Goal: Task Accomplishment & Management: Use online tool/utility

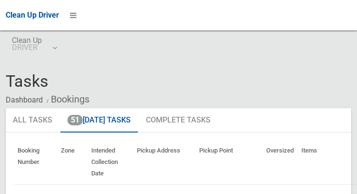
scroll to position [7121, 0]
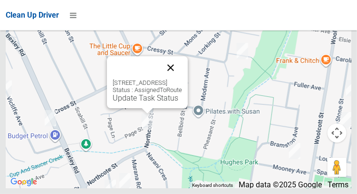
click at [182, 79] on button "Close" at bounding box center [170, 67] width 23 height 23
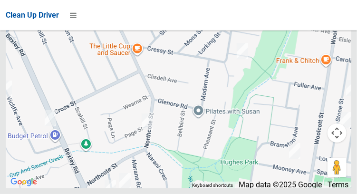
scroll to position [7020, 0]
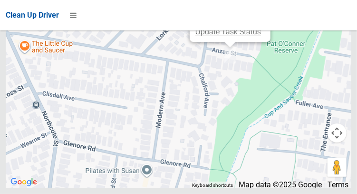
click at [221, 36] on link "Update Task Status" at bounding box center [229, 31] width 66 height 9
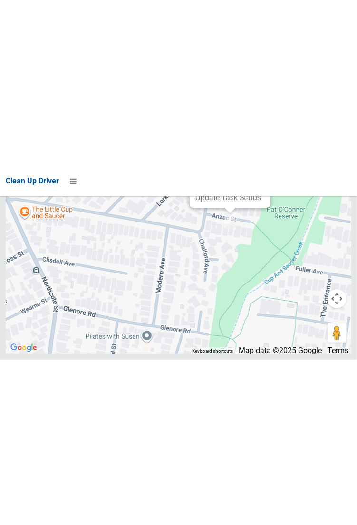
scroll to position [6811, 0]
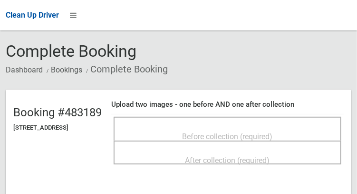
scroll to position [30, 0]
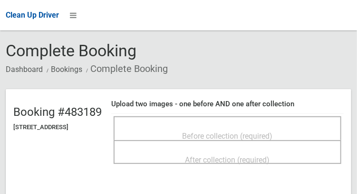
click at [247, 131] on span "Before collection (required)" at bounding box center [228, 135] width 90 height 9
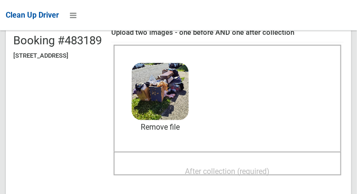
scroll to position [113, 0]
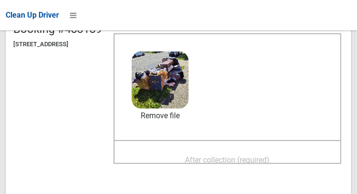
click at [234, 155] on span "After collection (required)" at bounding box center [228, 159] width 85 height 9
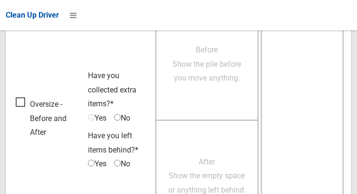
scroll to position [859, 0]
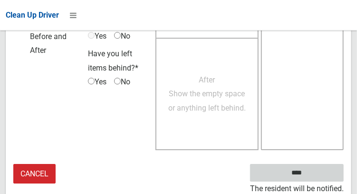
click at [296, 173] on input "****" at bounding box center [297, 173] width 94 height 18
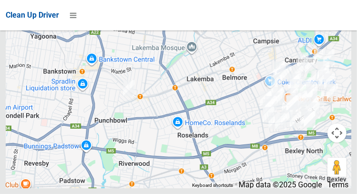
scroll to position [7121, 0]
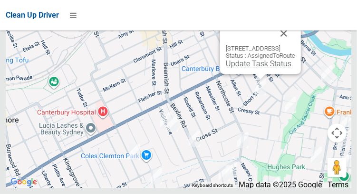
click at [256, 68] on link "Update Task Status" at bounding box center [259, 63] width 66 height 9
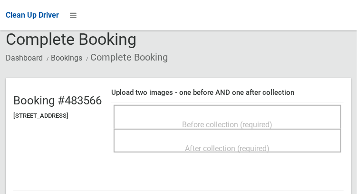
scroll to position [45, 0]
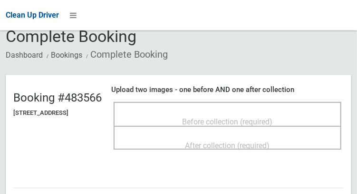
click at [228, 119] on span "Before collection (required)" at bounding box center [228, 121] width 90 height 9
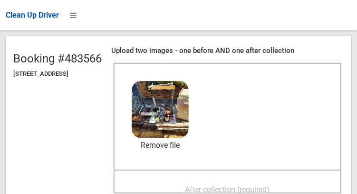
scroll to position [86, 0]
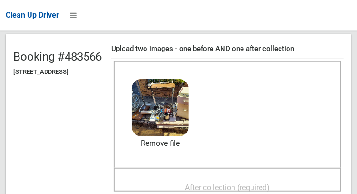
click at [237, 183] on span "After collection (required)" at bounding box center [228, 187] width 85 height 9
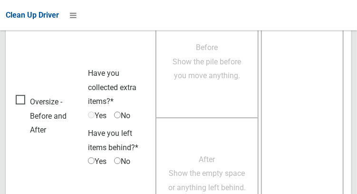
scroll to position [859, 0]
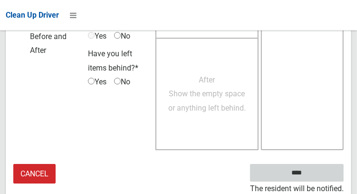
click at [314, 178] on input "****" at bounding box center [297, 173] width 94 height 18
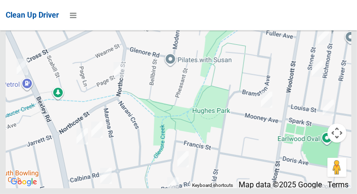
scroll to position [7121, 0]
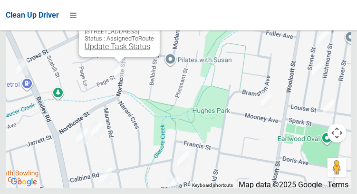
click at [100, 51] on link "Update Task Status" at bounding box center [118, 46] width 66 height 9
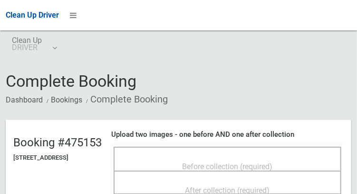
click at [226, 163] on span "Before collection (required)" at bounding box center [228, 166] width 90 height 9
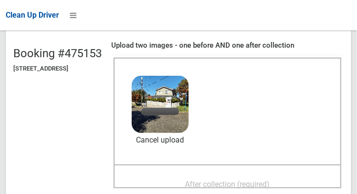
scroll to position [90, 0]
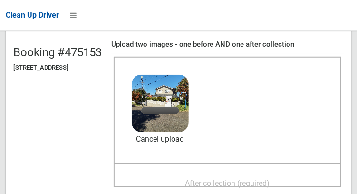
click at [242, 179] on span "After collection (required)" at bounding box center [228, 182] width 85 height 9
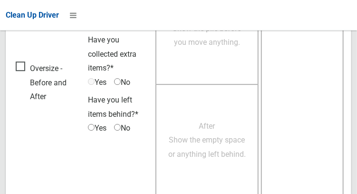
scroll to position [859, 0]
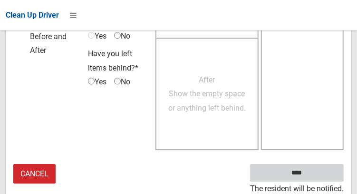
click at [311, 178] on input "****" at bounding box center [297, 173] width 94 height 18
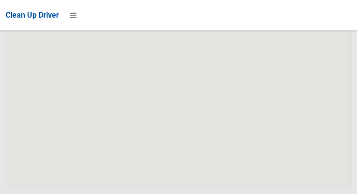
scroll to position [7121, 0]
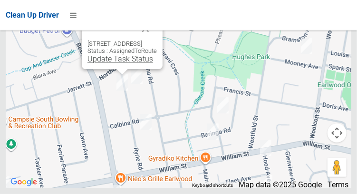
click at [122, 63] on link "Update Task Status" at bounding box center [121, 58] width 66 height 9
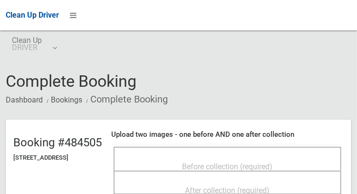
click at [252, 162] on span "Before collection (required)" at bounding box center [228, 166] width 90 height 9
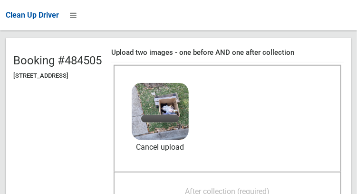
scroll to position [82, 0]
click at [241, 187] on span "After collection (required)" at bounding box center [228, 191] width 85 height 9
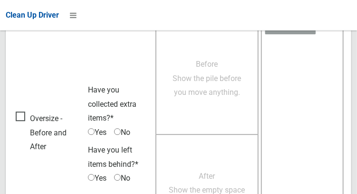
scroll to position [859, 0]
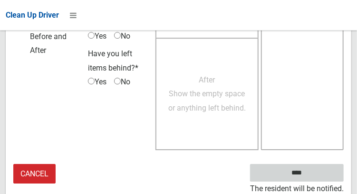
click at [300, 173] on input "****" at bounding box center [297, 173] width 94 height 18
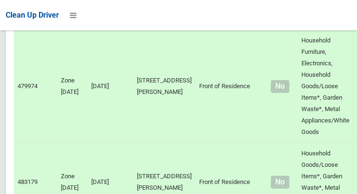
scroll to position [4288, 0]
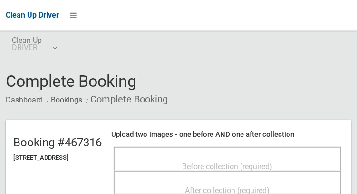
click at [248, 157] on div "Before collection (required)" at bounding box center [227, 166] width 207 height 18
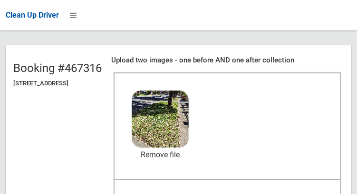
scroll to position [78, 0]
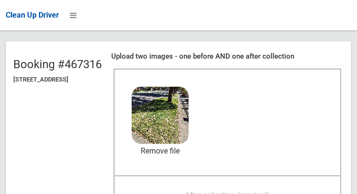
click at [270, 190] on span "After collection (required)" at bounding box center [228, 194] width 85 height 9
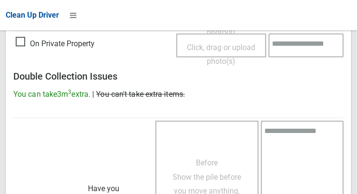
scroll to position [860, 0]
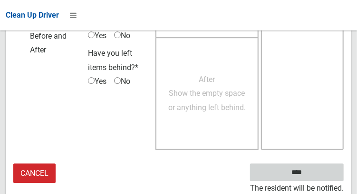
click at [311, 176] on input "****" at bounding box center [297, 172] width 94 height 18
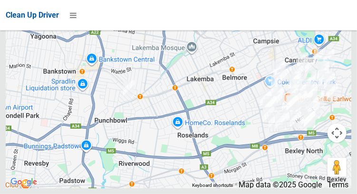
scroll to position [7121, 0]
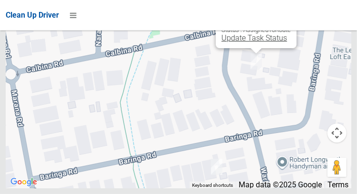
click at [246, 42] on link "Update Task Status" at bounding box center [255, 37] width 66 height 9
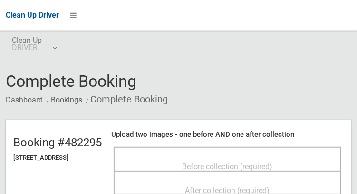
click at [251, 162] on span "Before collection (required)" at bounding box center [228, 166] width 90 height 9
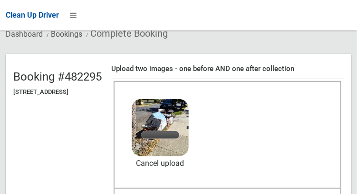
scroll to position [69, 0]
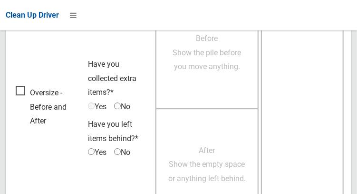
scroll to position [859, 0]
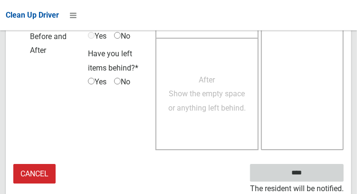
click at [311, 176] on input "****" at bounding box center [297, 173] width 94 height 18
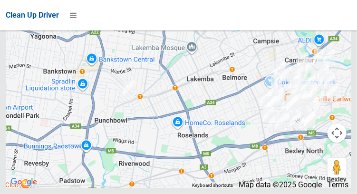
scroll to position [7121, 0]
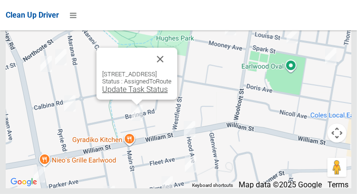
click at [136, 94] on link "Update Task Status" at bounding box center [135, 89] width 66 height 9
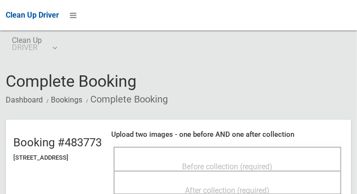
click at [249, 162] on span "Before collection (required)" at bounding box center [228, 166] width 90 height 9
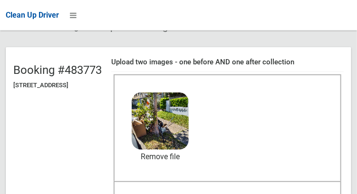
scroll to position [78, 0]
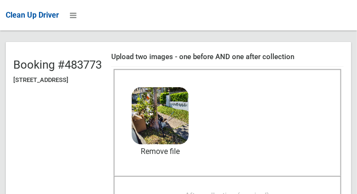
click at [265, 191] on span "After collection (required)" at bounding box center [228, 195] width 85 height 9
click at [224, 193] on span "After collection (required)" at bounding box center [228, 195] width 85 height 9
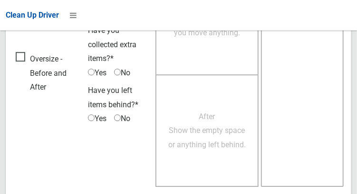
scroll to position [859, 0]
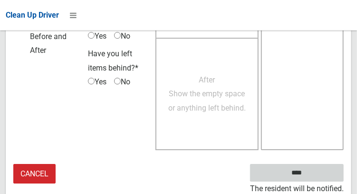
click at [297, 174] on input "****" at bounding box center [297, 173] width 94 height 18
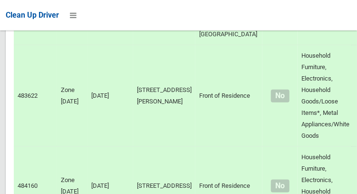
scroll to position [4534, 0]
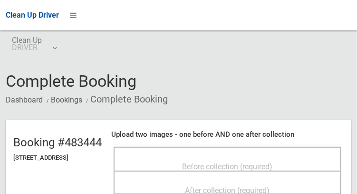
click at [258, 168] on span "Before collection (required)" at bounding box center [228, 166] width 90 height 9
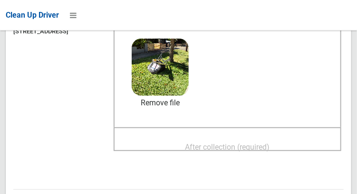
scroll to position [127, 0]
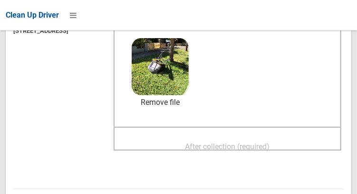
click at [256, 142] on span "After collection (required)" at bounding box center [228, 146] width 85 height 9
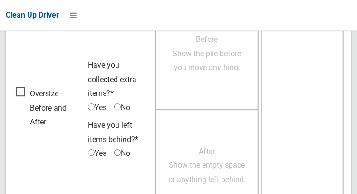
scroll to position [860, 0]
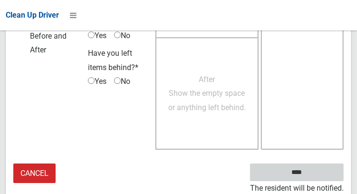
click at [297, 174] on input "****" at bounding box center [297, 172] width 94 height 18
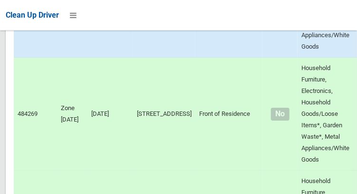
scroll to position [1076, 0]
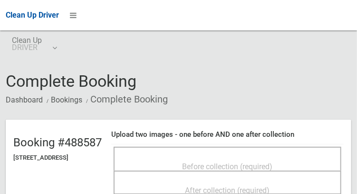
click at [234, 162] on span "Before collection (required)" at bounding box center [228, 166] width 90 height 9
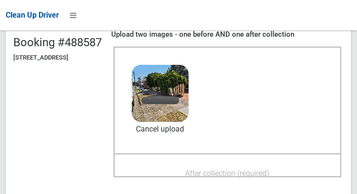
scroll to position [100, 0]
click at [242, 170] on span "After collection (required)" at bounding box center [228, 173] width 85 height 9
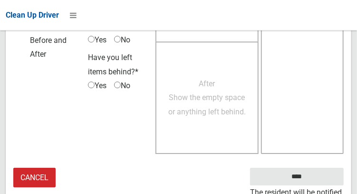
scroll to position [859, 0]
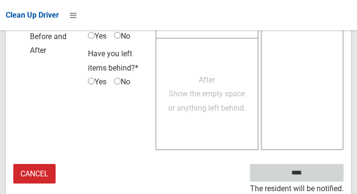
click at [292, 172] on input "****" at bounding box center [297, 173] width 94 height 18
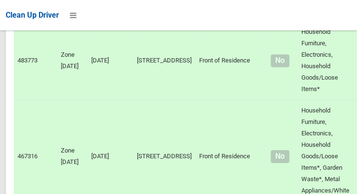
scroll to position [3027, 0]
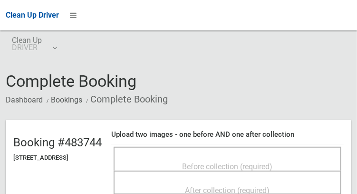
click at [258, 162] on span "Before collection (required)" at bounding box center [228, 166] width 90 height 9
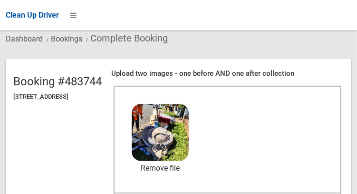
scroll to position [75, 0]
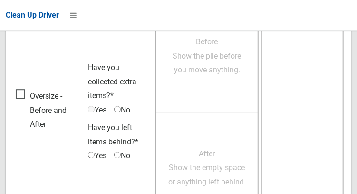
scroll to position [859, 0]
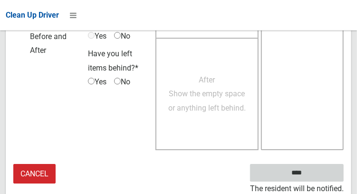
click at [305, 178] on input "****" at bounding box center [297, 173] width 94 height 18
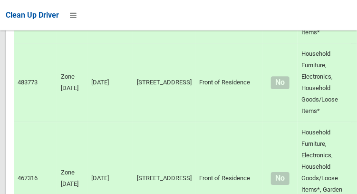
scroll to position [3007, 0]
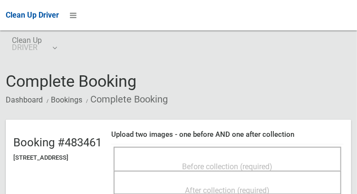
click at [273, 162] on span "Before collection (required)" at bounding box center [228, 166] width 90 height 9
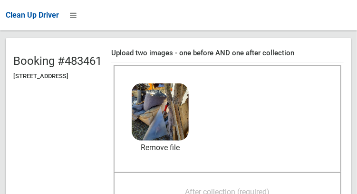
scroll to position [87, 0]
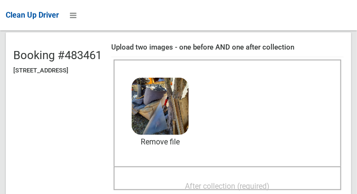
click at [214, 181] on span "After collection (required)" at bounding box center [228, 185] width 85 height 9
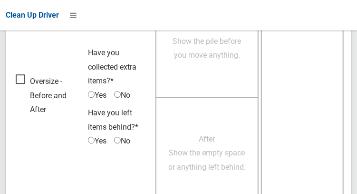
scroll to position [859, 0]
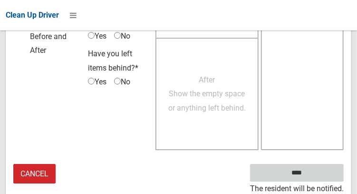
click at [320, 171] on input "****" at bounding box center [297, 173] width 94 height 18
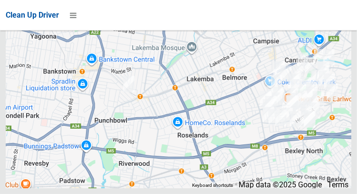
scroll to position [7121, 0]
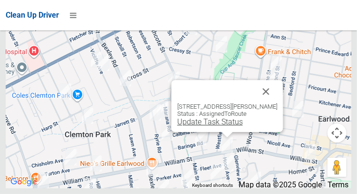
click at [222, 126] on link "Update Task Status" at bounding box center [210, 121] width 66 height 9
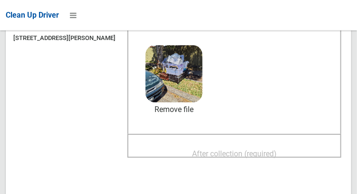
scroll to position [120, 0]
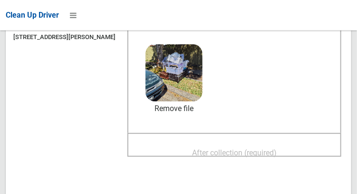
click at [256, 148] on span "After collection (required)" at bounding box center [234, 152] width 85 height 9
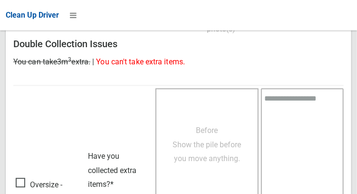
scroll to position [859, 0]
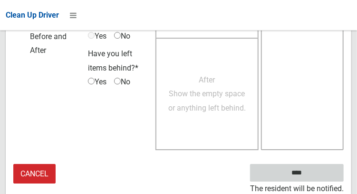
click at [311, 178] on input "****" at bounding box center [297, 173] width 94 height 18
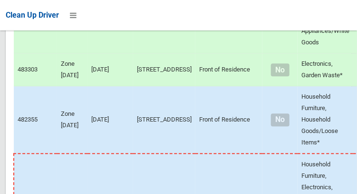
scroll to position [7121, 0]
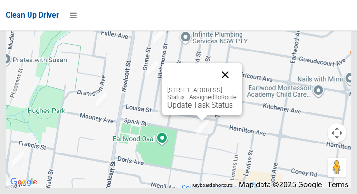
click at [237, 86] on button "Close" at bounding box center [225, 74] width 23 height 23
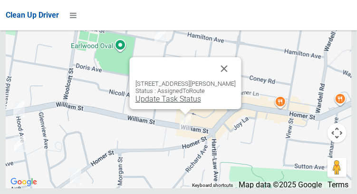
click at [180, 103] on link "Update Task Status" at bounding box center [168, 98] width 66 height 9
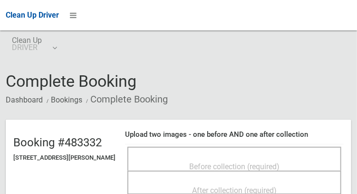
click at [249, 163] on span "Before collection (required)" at bounding box center [234, 166] width 90 height 9
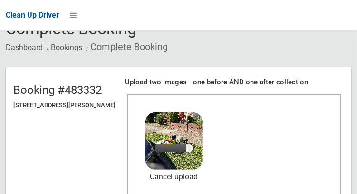
scroll to position [70, 0]
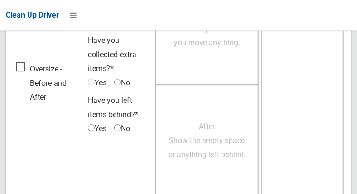
scroll to position [859, 0]
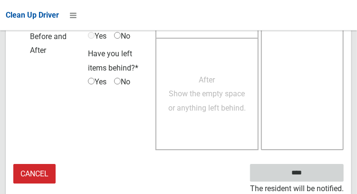
click at [302, 171] on input "****" at bounding box center [297, 173] width 94 height 18
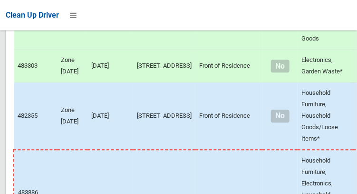
scroll to position [7121, 0]
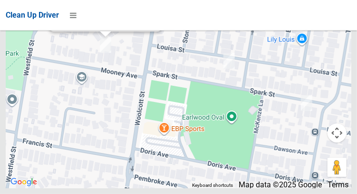
click at [99, 26] on link "Update Task Status" at bounding box center [88, 21] width 66 height 9
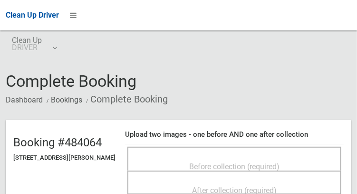
click at [261, 157] on div "Before collection (required)" at bounding box center [234, 166] width 193 height 18
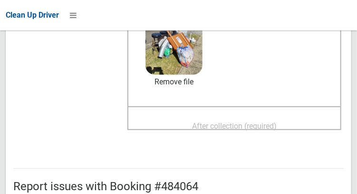
scroll to position [149, 0]
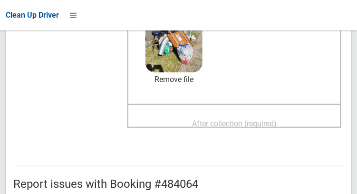
click at [271, 119] on span "After collection (required)" at bounding box center [234, 123] width 85 height 9
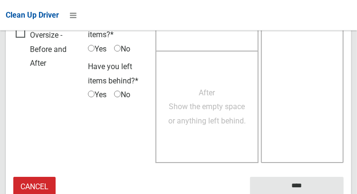
scroll to position [860, 0]
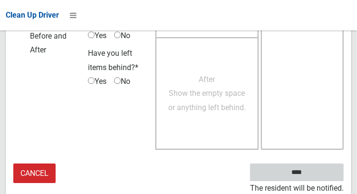
click at [297, 170] on input "****" at bounding box center [297, 172] width 94 height 18
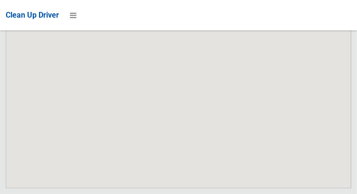
scroll to position [7121, 0]
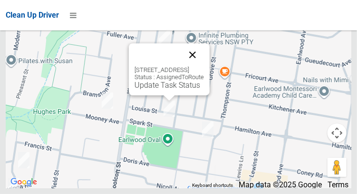
click at [204, 66] on button "Close" at bounding box center [192, 54] width 23 height 23
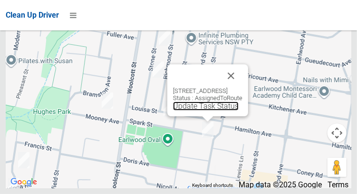
click at [210, 110] on link "Update Task Status" at bounding box center [206, 105] width 66 height 9
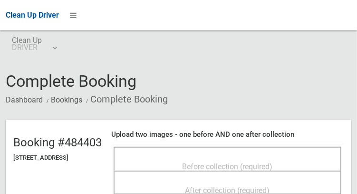
click at [244, 157] on div "Before collection (required)" at bounding box center [227, 166] width 207 height 18
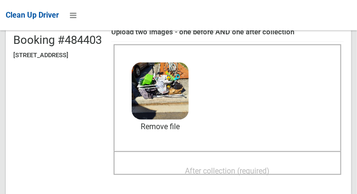
scroll to position [106, 0]
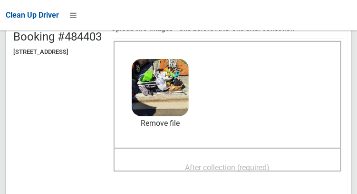
click at [230, 163] on span "After collection (required)" at bounding box center [228, 167] width 85 height 9
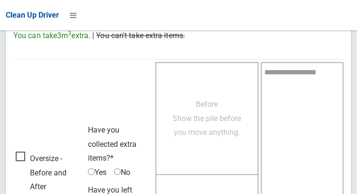
scroll to position [859, 0]
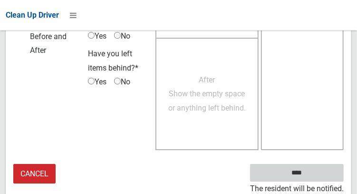
click at [297, 175] on input "****" at bounding box center [297, 173] width 94 height 18
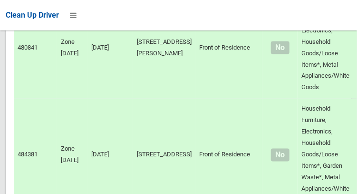
scroll to position [4765, 0]
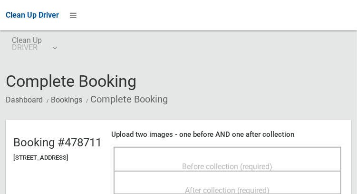
click at [218, 162] on span "Before collection (required)" at bounding box center [228, 166] width 90 height 9
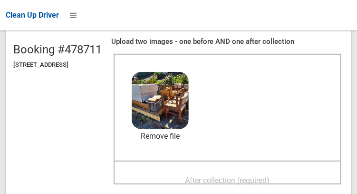
scroll to position [93, 0]
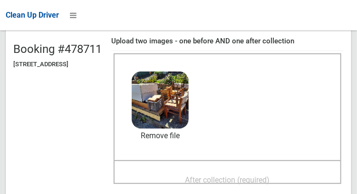
click at [257, 175] on span "After collection (required)" at bounding box center [228, 179] width 85 height 9
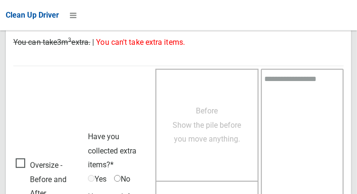
scroll to position [859, 0]
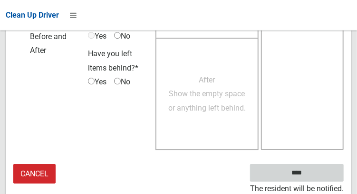
click at [295, 176] on input "****" at bounding box center [297, 173] width 94 height 18
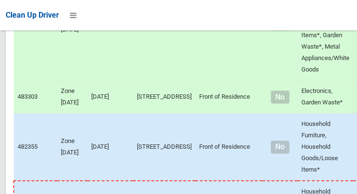
scroll to position [4893, 0]
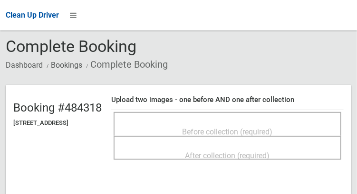
scroll to position [35, 0]
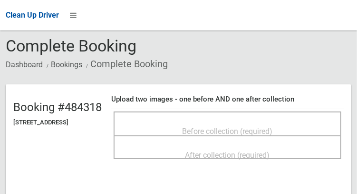
click at [248, 127] on span "Before collection (required)" at bounding box center [228, 131] width 90 height 9
click at [241, 127] on span "Before collection (required)" at bounding box center [228, 131] width 90 height 9
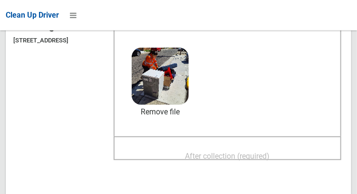
scroll to position [120, 0]
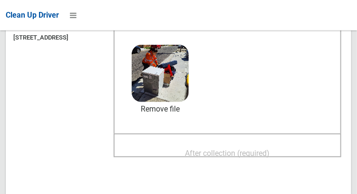
click at [270, 149] on span "After collection (required)" at bounding box center [228, 153] width 85 height 9
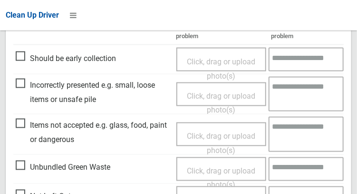
scroll to position [859, 0]
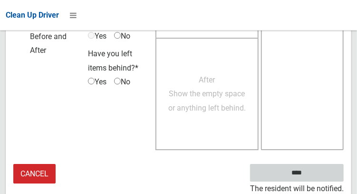
click at [300, 178] on input "****" at bounding box center [297, 173] width 94 height 18
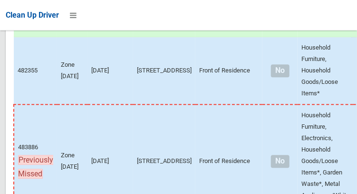
scroll to position [4977, 0]
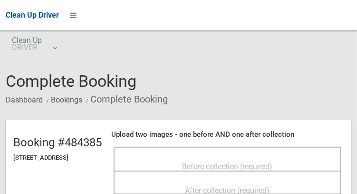
click at [254, 162] on span "Before collection (required)" at bounding box center [228, 166] width 90 height 9
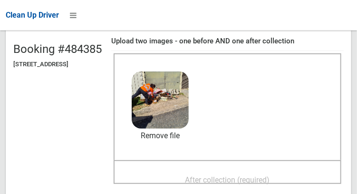
scroll to position [94, 0]
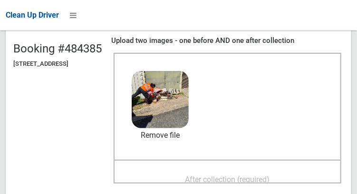
click at [243, 175] on span "After collection (required)" at bounding box center [228, 179] width 85 height 9
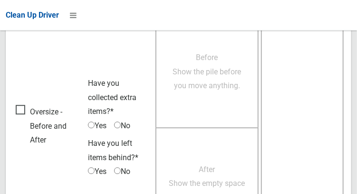
scroll to position [859, 0]
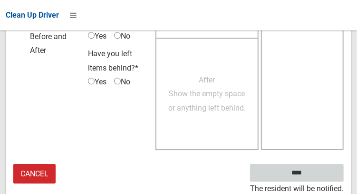
click at [295, 173] on input "****" at bounding box center [297, 173] width 94 height 18
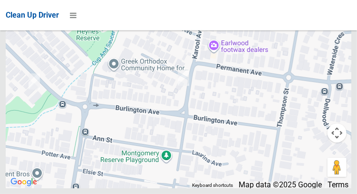
scroll to position [7119, 0]
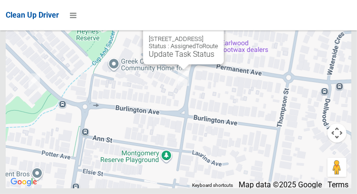
click at [182, 64] on div "2 Winston Avenue, EARLWOOD NSW 2206 Status : AssignedToRoute Update Task Status" at bounding box center [183, 38] width 81 height 52
click at [176, 59] on link "Update Task Status" at bounding box center [182, 54] width 66 height 9
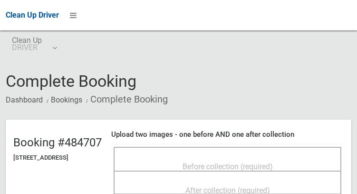
click at [211, 162] on span "Before collection (required)" at bounding box center [228, 166] width 90 height 9
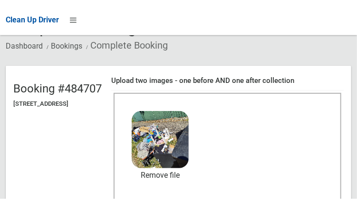
scroll to position [60, 0]
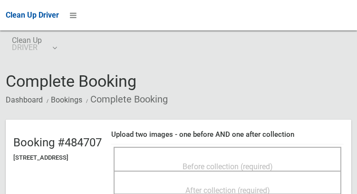
scroll to position [60, 0]
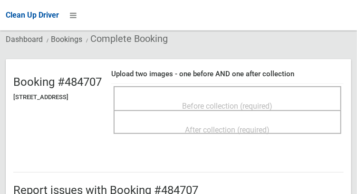
click at [252, 101] on span "Before collection (required)" at bounding box center [228, 105] width 90 height 9
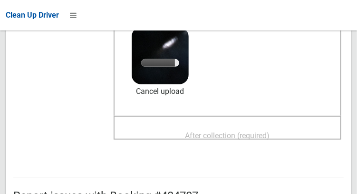
scroll to position [138, 0]
click at [265, 135] on span "After collection (required)" at bounding box center [228, 135] width 85 height 9
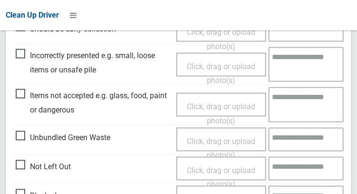
scroll to position [859, 0]
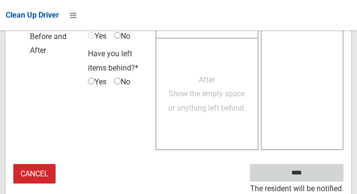
click at [308, 178] on input "****" at bounding box center [297, 173] width 94 height 18
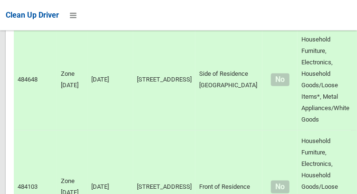
scroll to position [1398, 0]
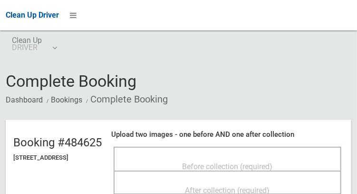
click at [248, 166] on span "Before collection (required)" at bounding box center [228, 166] width 90 height 9
click at [254, 163] on span "Before collection (required)" at bounding box center [228, 166] width 90 height 9
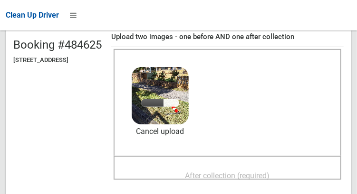
scroll to position [98, 0]
click at [245, 171] on span "After collection (required)" at bounding box center [228, 175] width 85 height 9
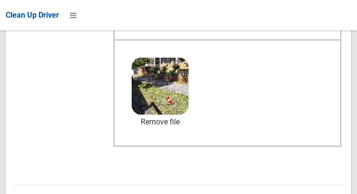
scroll to position [572, 0]
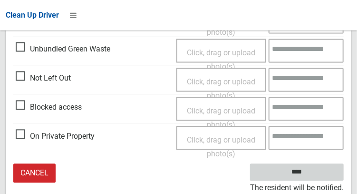
click at [295, 173] on input "****" at bounding box center [297, 173] width 94 height 18
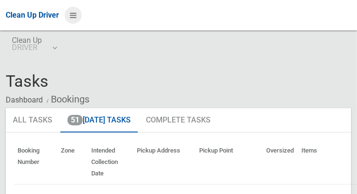
click at [75, 20] on icon at bounding box center [73, 15] width 7 height 16
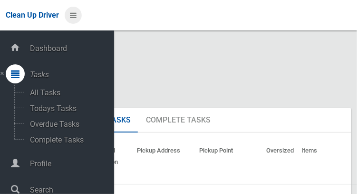
scroll to position [48, 0]
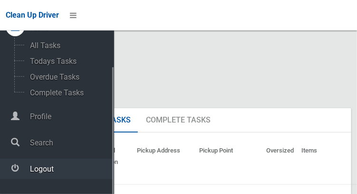
click at [48, 172] on span "Logout" at bounding box center [70, 168] width 87 height 9
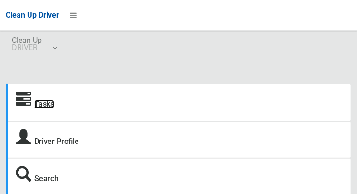
click at [40, 106] on link "Tasks" at bounding box center [44, 103] width 20 height 9
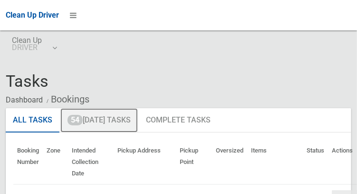
click at [122, 124] on link "54 [DATE] Tasks" at bounding box center [99, 120] width 78 height 25
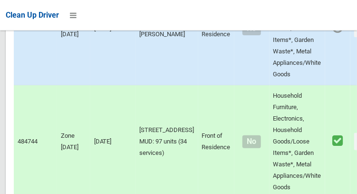
scroll to position [6775, 0]
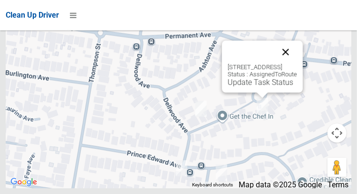
click at [297, 63] on button "Close" at bounding box center [286, 51] width 23 height 23
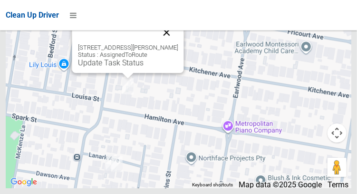
click at [178, 44] on button "Close" at bounding box center [166, 32] width 23 height 23
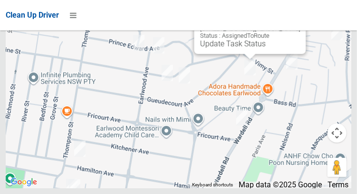
click at [297, 25] on button "Close" at bounding box center [289, 13] width 23 height 23
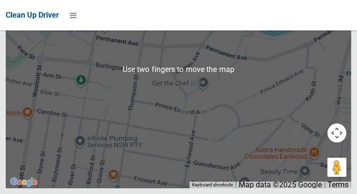
scroll to position [6769, 0]
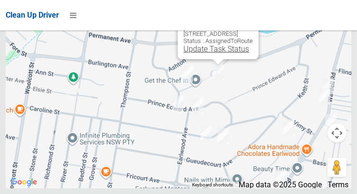
click at [219, 53] on link "Update Task Status" at bounding box center [217, 48] width 66 height 9
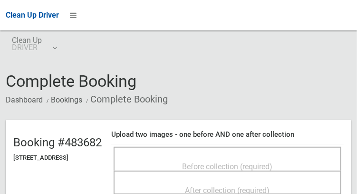
click at [256, 162] on span "Before collection (required)" at bounding box center [228, 166] width 90 height 9
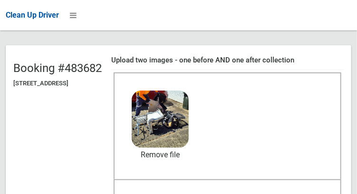
scroll to position [75, 0]
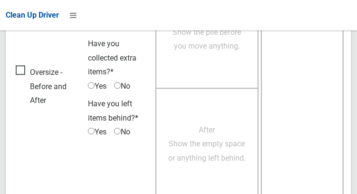
scroll to position [859, 0]
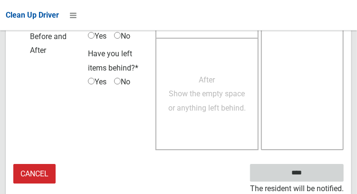
click at [316, 174] on input "****" at bounding box center [297, 173] width 94 height 18
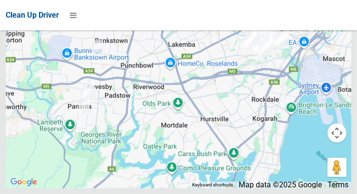
scroll to position [6775, 0]
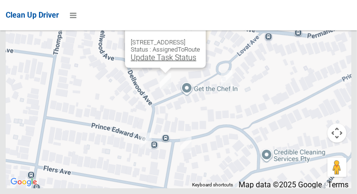
click at [158, 62] on link "Update Task Status" at bounding box center [164, 57] width 66 height 9
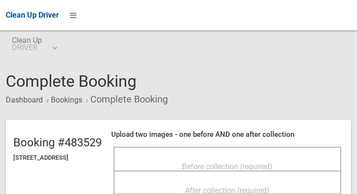
click at [258, 162] on span "Before collection (required)" at bounding box center [228, 166] width 90 height 9
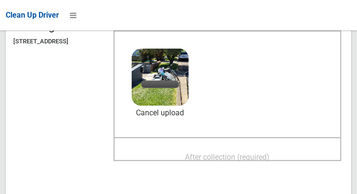
scroll to position [117, 0]
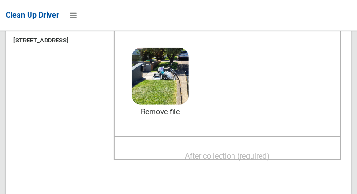
click at [268, 151] on span "After collection (required)" at bounding box center [228, 155] width 85 height 9
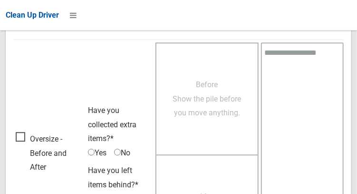
scroll to position [859, 0]
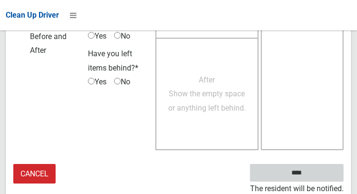
click at [294, 172] on input "****" at bounding box center [297, 173] width 94 height 18
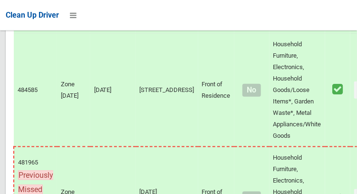
scroll to position [6775, 0]
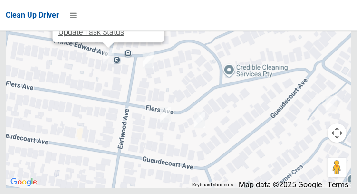
click at [86, 37] on link "Update Task Status" at bounding box center [91, 32] width 66 height 9
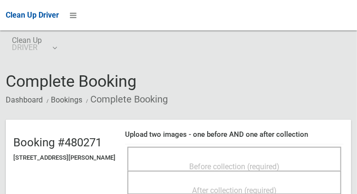
click at [243, 163] on span "Before collection (required)" at bounding box center [234, 166] width 90 height 9
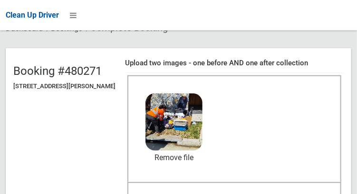
scroll to position [119, 0]
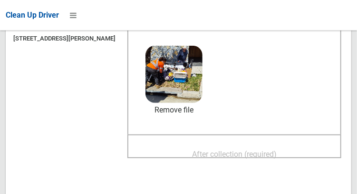
click at [264, 145] on div "After collection (required)" at bounding box center [234, 154] width 193 height 18
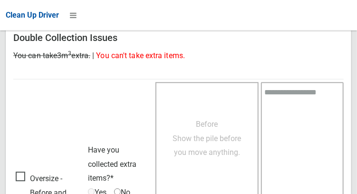
scroll to position [859, 0]
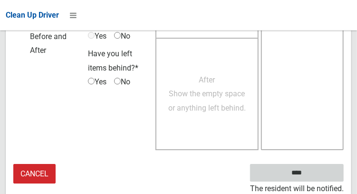
click at [311, 176] on input "****" at bounding box center [297, 173] width 94 height 18
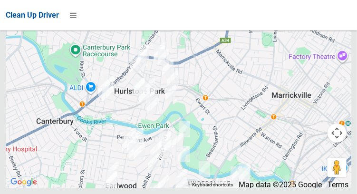
scroll to position [6775, 0]
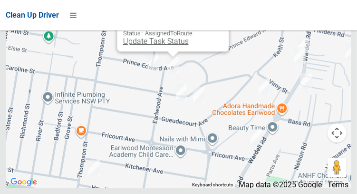
click at [159, 46] on link "Update Task Status" at bounding box center [156, 41] width 66 height 9
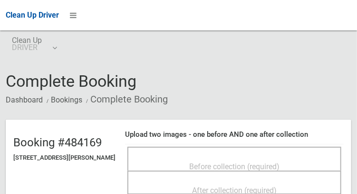
click at [229, 168] on span "Before collection (required)" at bounding box center [234, 166] width 90 height 9
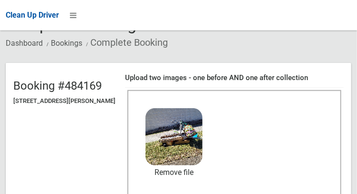
scroll to position [96, 0]
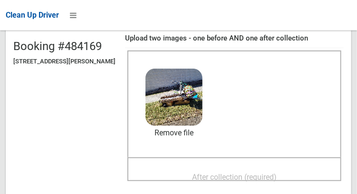
click at [274, 172] on span "After collection (required)" at bounding box center [234, 176] width 85 height 9
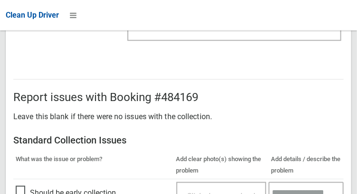
scroll to position [859, 0]
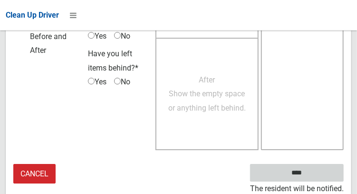
click at [302, 174] on input "****" at bounding box center [297, 173] width 94 height 18
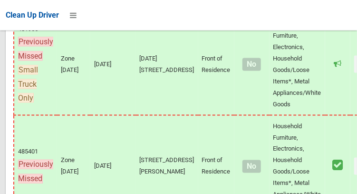
scroll to position [6775, 0]
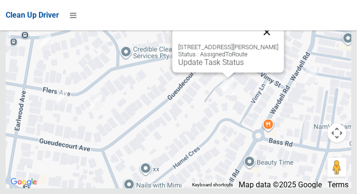
click at [274, 43] on button "Close" at bounding box center [267, 31] width 23 height 23
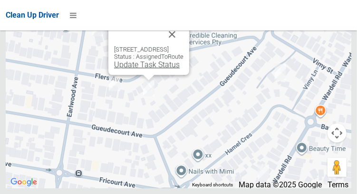
click at [144, 69] on link "Update Task Status" at bounding box center [147, 64] width 66 height 9
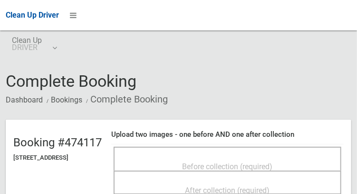
click at [237, 162] on span "Before collection (required)" at bounding box center [228, 166] width 90 height 9
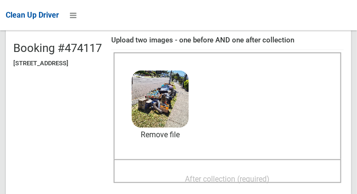
scroll to position [96, 0]
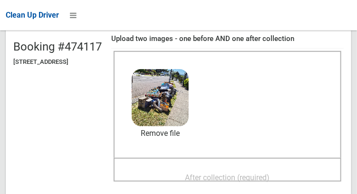
click at [258, 177] on span "After collection (required)" at bounding box center [228, 177] width 85 height 9
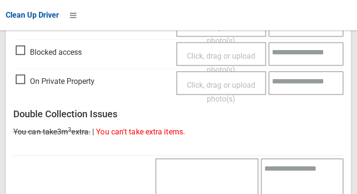
scroll to position [859, 0]
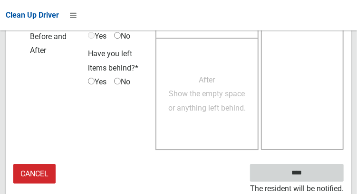
click at [317, 172] on input "****" at bounding box center [297, 173] width 94 height 18
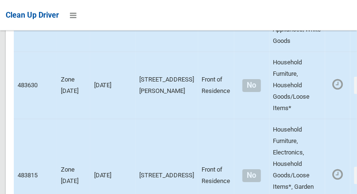
scroll to position [3082, 0]
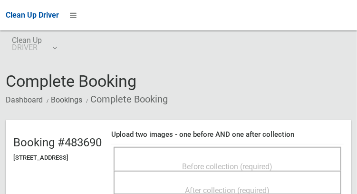
click at [269, 162] on span "Before collection (required)" at bounding box center [228, 166] width 90 height 9
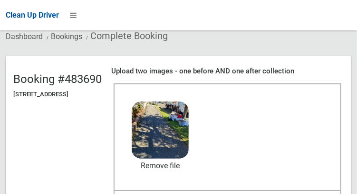
scroll to position [66, 0]
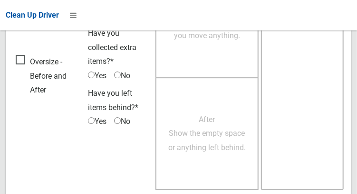
scroll to position [860, 0]
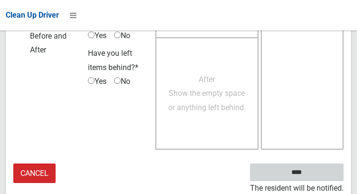
click at [317, 173] on input "****" at bounding box center [297, 172] width 94 height 18
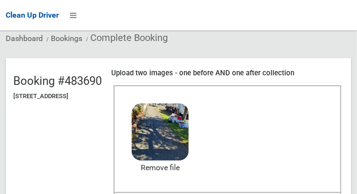
scroll to position [61, 0]
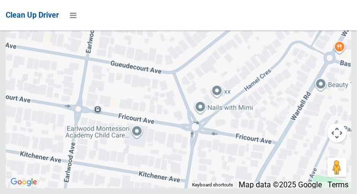
scroll to position [5898, 0]
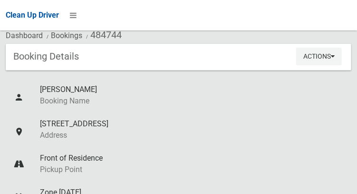
scroll to position [59, 0]
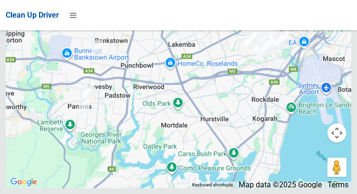
scroll to position [6775, 0]
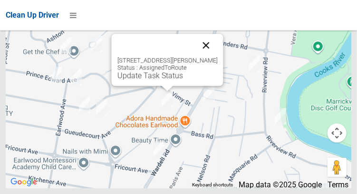
click at [208, 57] on button "Close" at bounding box center [206, 45] width 23 height 23
click at [216, 57] on button "Close" at bounding box center [206, 45] width 23 height 23
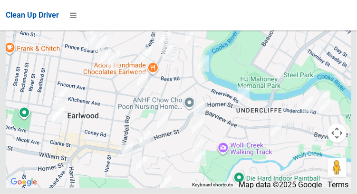
scroll to position [6775, 0]
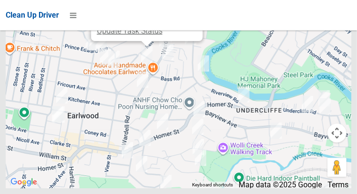
click at [142, 35] on link "Update Task Status" at bounding box center [130, 30] width 66 height 9
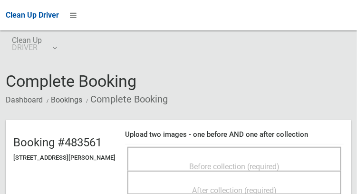
click at [252, 162] on span "Before collection (required)" at bounding box center [234, 166] width 90 height 9
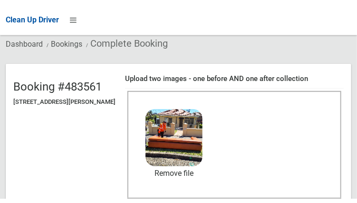
scroll to position [66, 0]
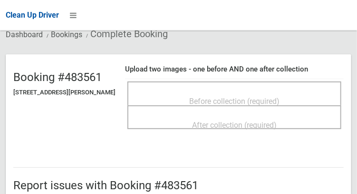
scroll to position [66, 0]
click at [273, 100] on span "Before collection (required)" at bounding box center [234, 100] width 90 height 9
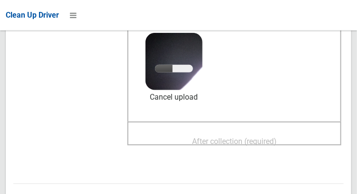
scroll to position [134, 0]
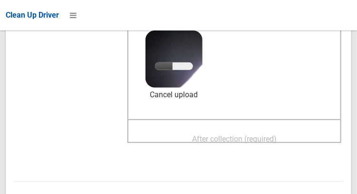
click at [277, 137] on span "After collection (required)" at bounding box center [234, 138] width 85 height 9
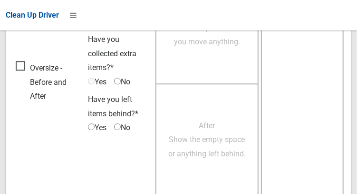
scroll to position [859, 0]
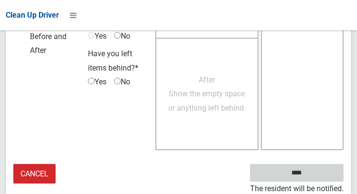
click at [302, 178] on input "****" at bounding box center [297, 173] width 94 height 18
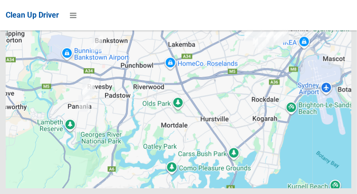
scroll to position [6775, 0]
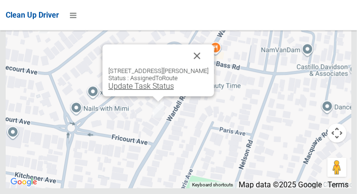
click at [152, 90] on link "Update Task Status" at bounding box center [141, 85] width 66 height 9
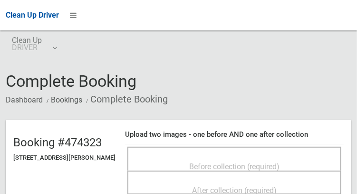
click at [255, 163] on span "Before collection (required)" at bounding box center [234, 166] width 90 height 9
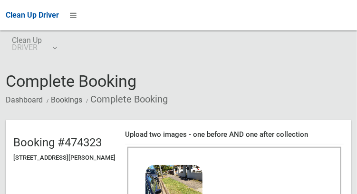
scroll to position [74, 0]
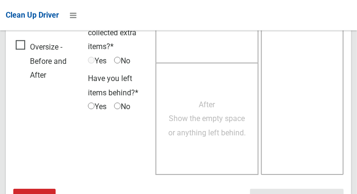
scroll to position [859, 0]
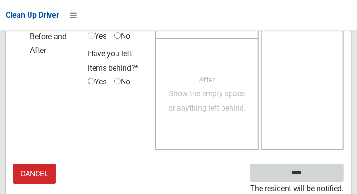
click at [294, 172] on input "****" at bounding box center [297, 173] width 94 height 18
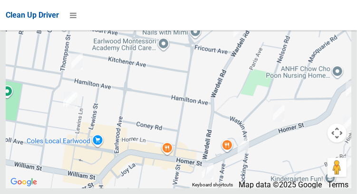
scroll to position [6743, 0]
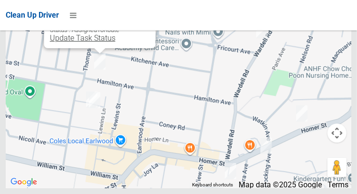
click at [88, 42] on link "Update Task Status" at bounding box center [83, 37] width 66 height 9
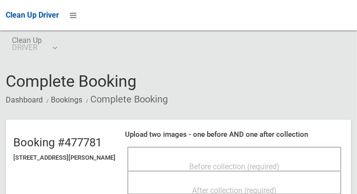
click at [262, 164] on span "Before collection (required)" at bounding box center [234, 166] width 90 height 9
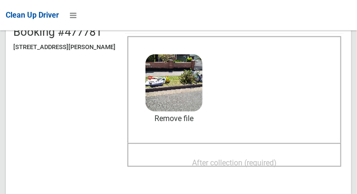
scroll to position [111, 0]
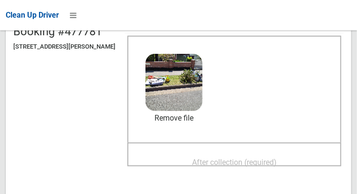
click at [267, 158] on span "After collection (required)" at bounding box center [234, 162] width 85 height 9
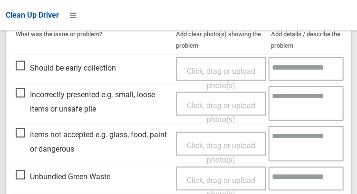
scroll to position [860, 0]
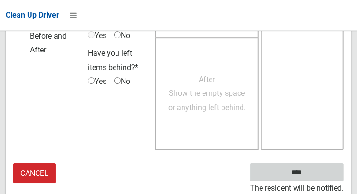
click at [295, 178] on input "****" at bounding box center [297, 172] width 94 height 18
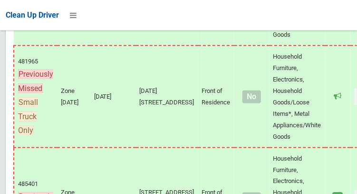
scroll to position [6775, 0]
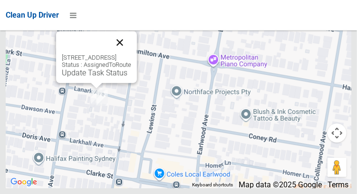
click at [131, 54] on button "Close" at bounding box center [120, 42] width 23 height 23
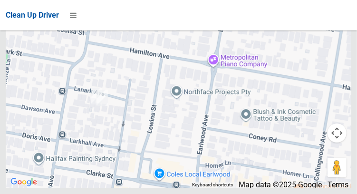
scroll to position [6766, 0]
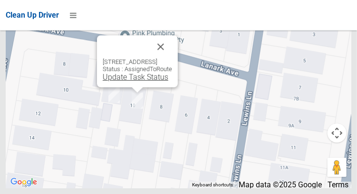
click at [124, 81] on link "Update Task Status" at bounding box center [136, 76] width 66 height 9
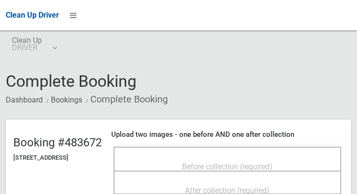
click at [254, 162] on span "Before collection (required)" at bounding box center [228, 166] width 90 height 9
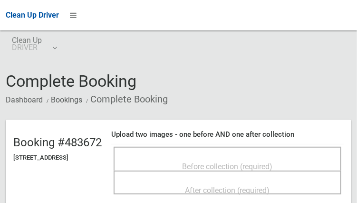
click at [217, 157] on div "Before collection (required)" at bounding box center [227, 166] width 207 height 18
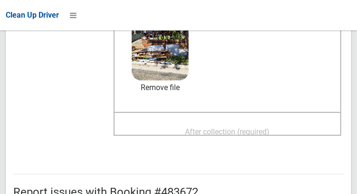
scroll to position [142, 0]
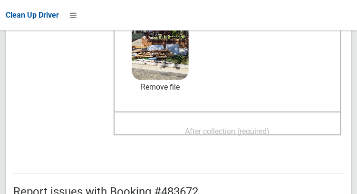
click at [248, 122] on div "After collection (required)" at bounding box center [227, 131] width 207 height 18
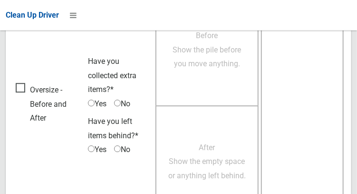
scroll to position [859, 0]
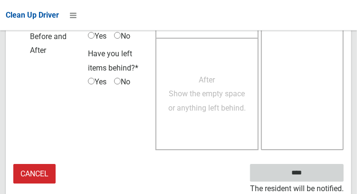
click at [311, 174] on input "****" at bounding box center [297, 173] width 94 height 18
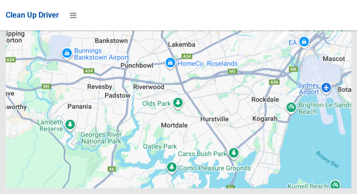
scroll to position [6775, 0]
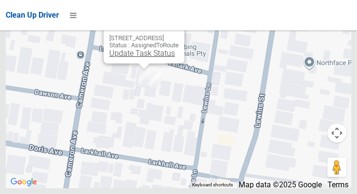
click at [135, 58] on link "Update Task Status" at bounding box center [142, 53] width 66 height 9
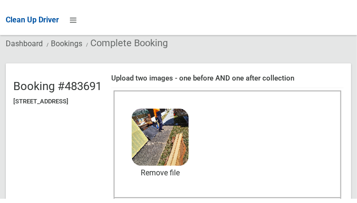
scroll to position [130, 0]
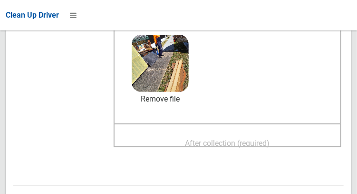
click at [240, 139] on span "After collection (required)" at bounding box center [228, 143] width 85 height 9
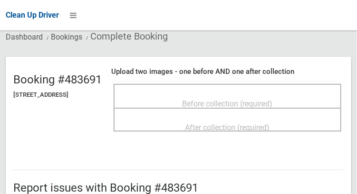
scroll to position [62, 0]
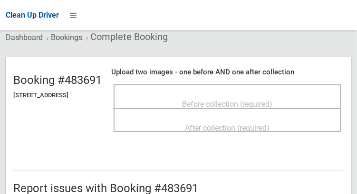
click at [273, 100] on span "Before collection (required)" at bounding box center [228, 103] width 90 height 9
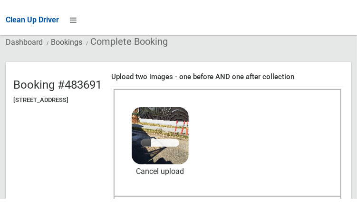
scroll to position [130, 0]
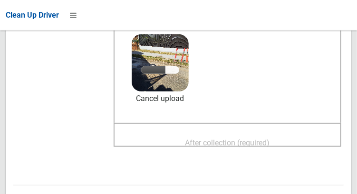
click at [264, 138] on span "After collection (required)" at bounding box center [228, 142] width 85 height 9
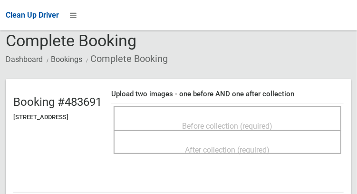
scroll to position [42, 0]
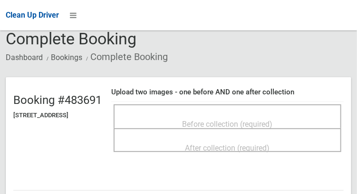
click at [266, 119] on span "Before collection (required)" at bounding box center [228, 123] width 90 height 9
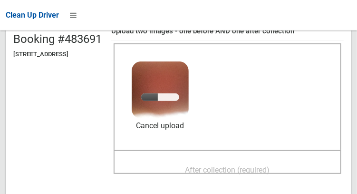
scroll to position [105, 0]
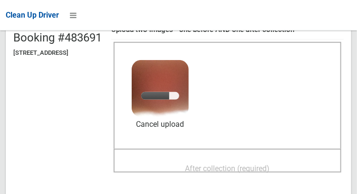
click at [270, 164] on span "After collection (required)" at bounding box center [228, 168] width 85 height 9
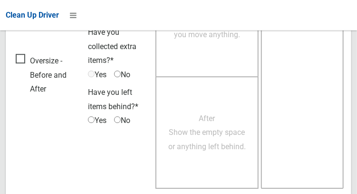
scroll to position [859, 0]
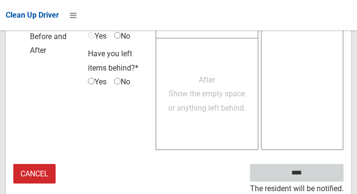
click at [308, 178] on input "****" at bounding box center [297, 173] width 94 height 18
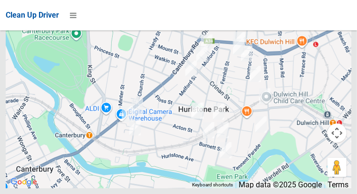
scroll to position [6722, 0]
click at [70, 18] on icon at bounding box center [73, 15] width 7 height 16
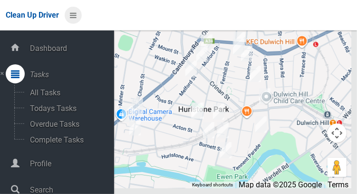
scroll to position [48, 0]
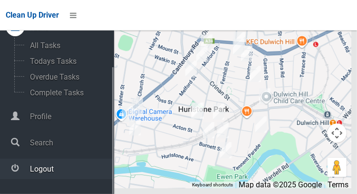
click at [35, 173] on span "Logout" at bounding box center [70, 168] width 87 height 9
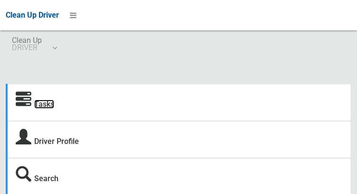
click at [41, 109] on link "Tasks" at bounding box center [44, 103] width 20 height 9
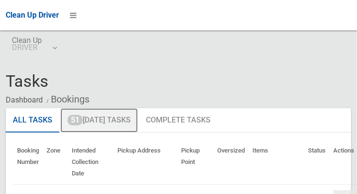
click at [83, 123] on link "51 Today's Tasks" at bounding box center [99, 120] width 78 height 25
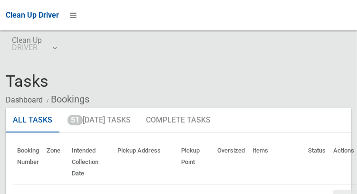
click at [41, 73] on span "Tasks" at bounding box center [27, 80] width 43 height 19
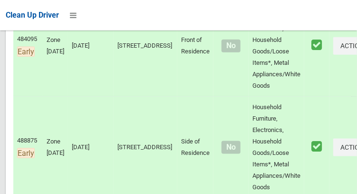
scroll to position [582, 0]
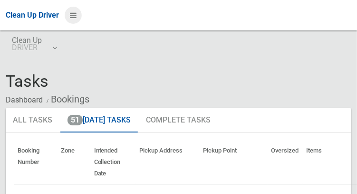
click at [77, 20] on icon at bounding box center [73, 15] width 7 height 16
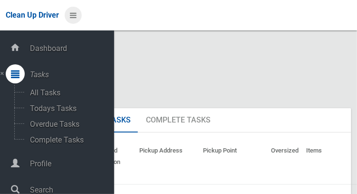
scroll to position [48, 0]
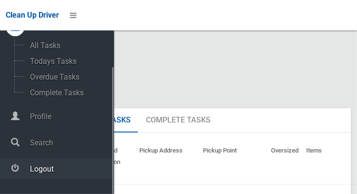
click at [38, 172] on span "Logout" at bounding box center [70, 168] width 87 height 9
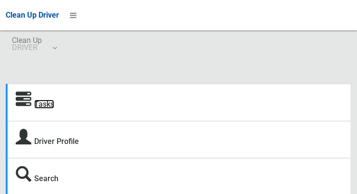
click at [40, 106] on link "Tasks" at bounding box center [44, 103] width 20 height 9
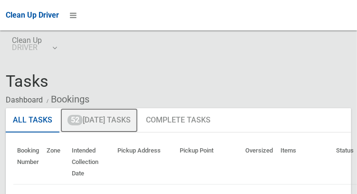
click at [82, 125] on span "52" at bounding box center [75, 120] width 15 height 10
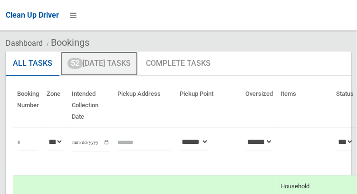
scroll to position [56, 0]
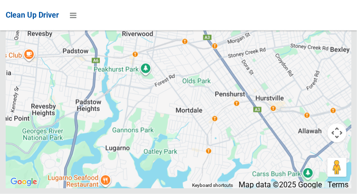
scroll to position [7068, 0]
click at [72, 20] on icon at bounding box center [73, 15] width 7 height 16
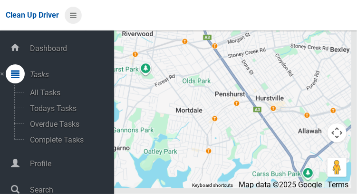
scroll to position [48, 0]
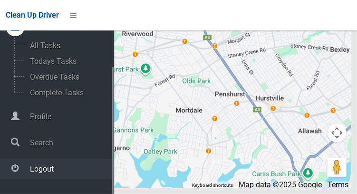
click at [31, 173] on span "Logout" at bounding box center [70, 168] width 87 height 9
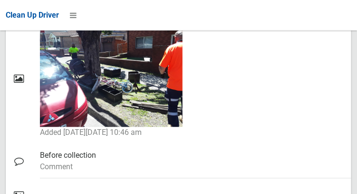
scroll to position [644, 0]
